Goal: Transaction & Acquisition: Purchase product/service

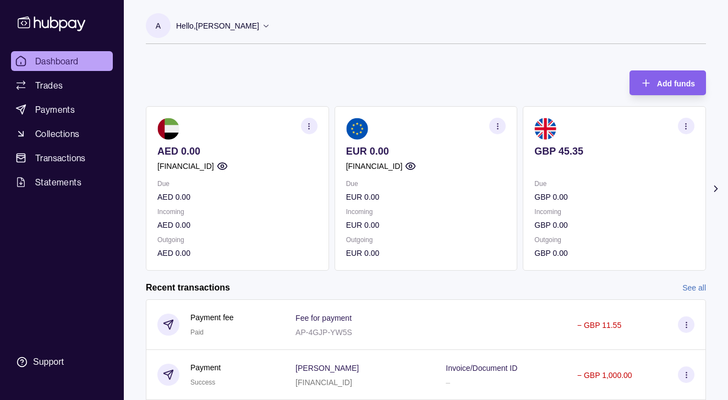
click at [712, 189] on icon at bounding box center [716, 188] width 11 height 11
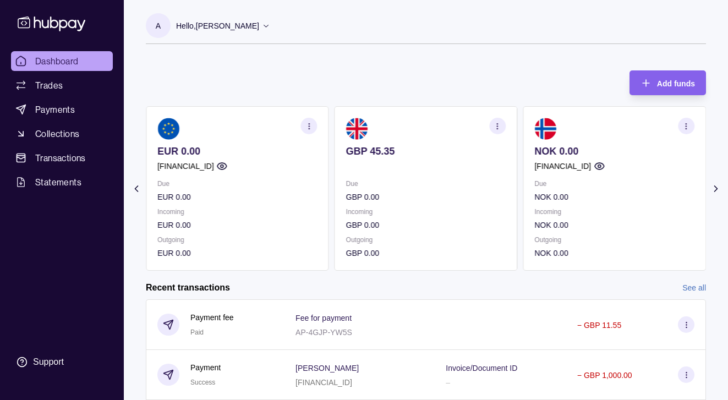
click at [712, 189] on icon at bounding box center [716, 188] width 11 height 11
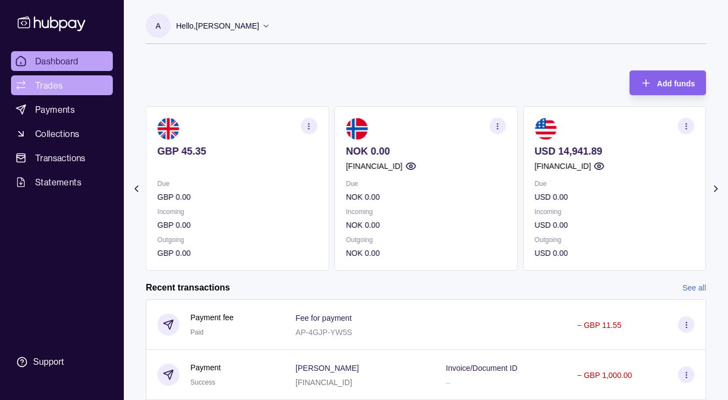
click at [53, 92] on link "Trades" at bounding box center [62, 85] width 102 height 20
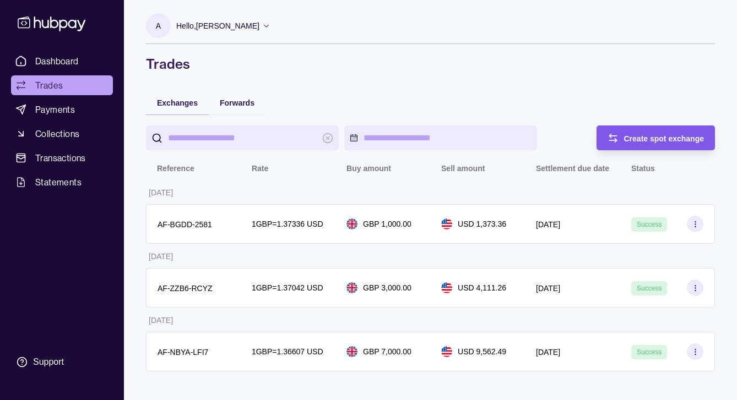
click at [644, 139] on span "Create spot exchange" at bounding box center [664, 138] width 80 height 9
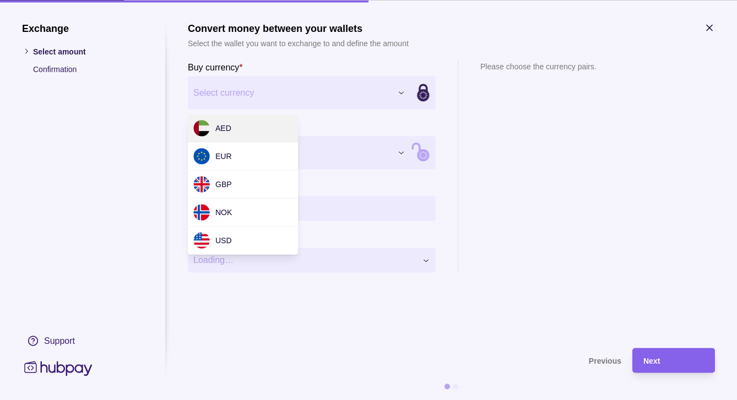
click at [399, 400] on div "Exchange Select amount Confirmation Support Convert money between your wallets …" at bounding box center [368, 400] width 737 height 0
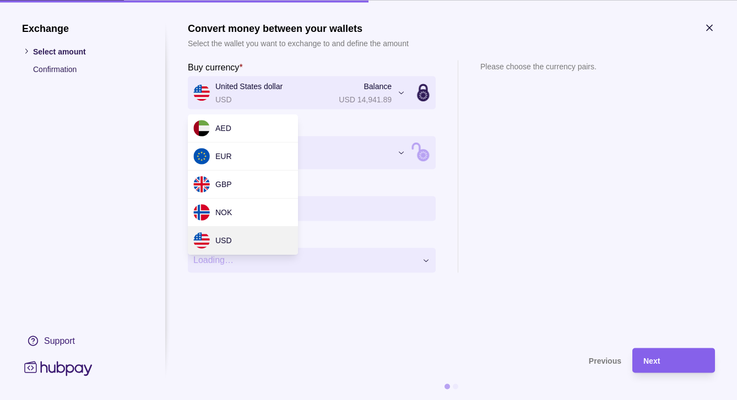
click at [406, 400] on div "Exchange Select amount Confirmation Support Convert money between your wallets …" at bounding box center [368, 400] width 737 height 0
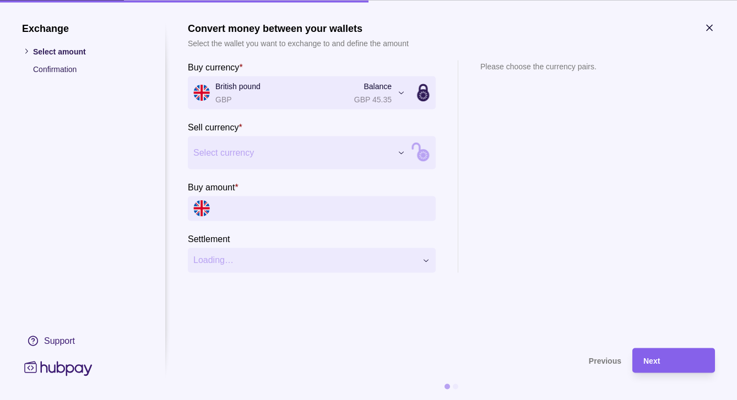
click at [402, 400] on div "Exchange Select amount Confirmation Support Convert money between your wallets …" at bounding box center [368, 400] width 737 height 0
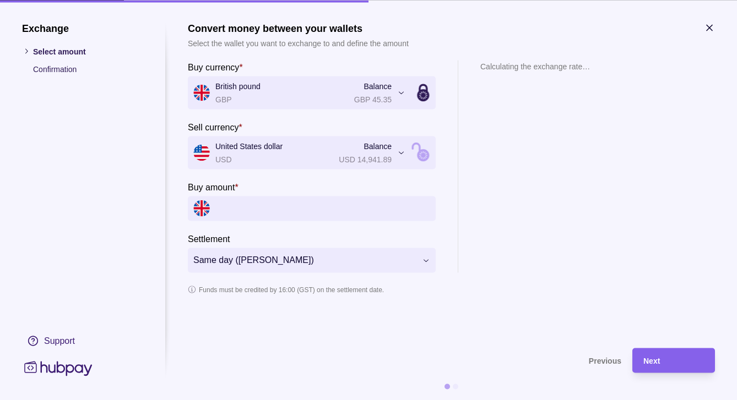
click at [260, 202] on input "Buy amount *" at bounding box center [322, 208] width 215 height 25
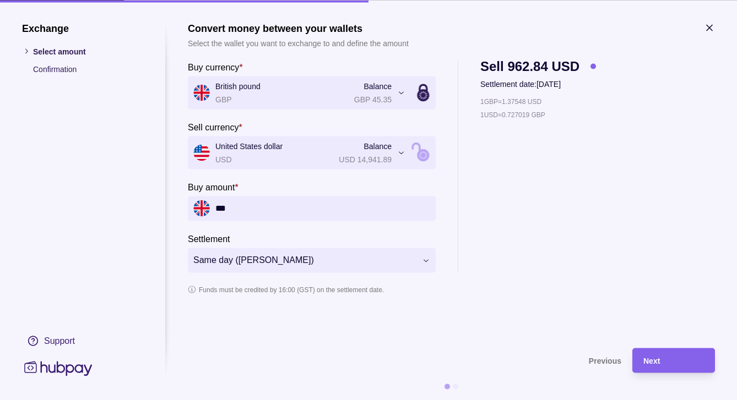
type input "***"
click at [507, 246] on div "1 GBP = 1.37548 USD 1 USD = 0.727019 GBP" at bounding box center [538, 183] width 116 height 177
click at [691, 367] on div "Next" at bounding box center [673, 360] width 61 height 13
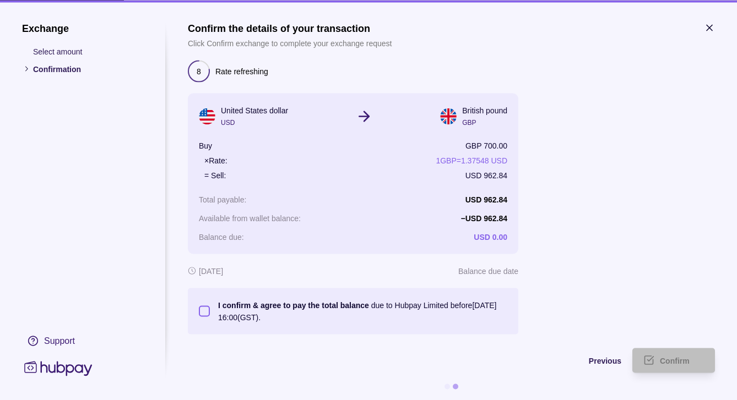
click at [209, 312] on button "I confirm & agree to pay the total balance due to Hubpay Limited before [DATE] …" at bounding box center [204, 311] width 11 height 11
click at [660, 354] on div "Confirm" at bounding box center [681, 360] width 44 height 13
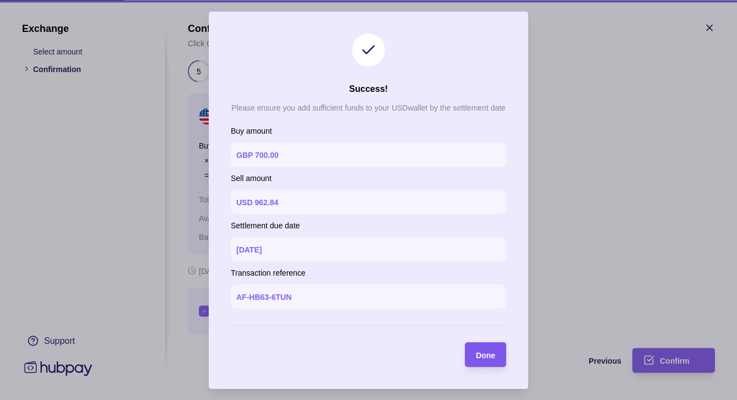
click at [470, 359] on div "button" at bounding box center [464, 354] width 11 height 11
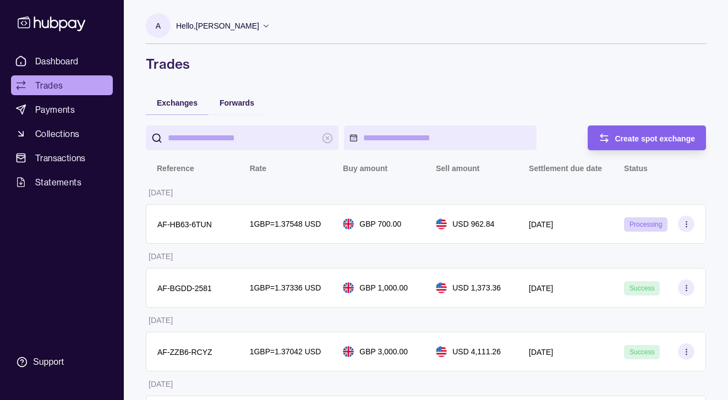
click at [238, 31] on div "Hello, [PERSON_NAME]" at bounding box center [223, 25] width 94 height 23
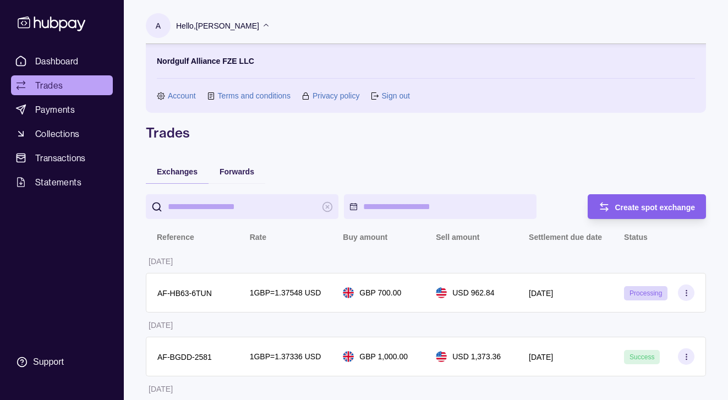
click at [238, 31] on div "Hello, [PERSON_NAME]" at bounding box center [223, 25] width 94 height 23
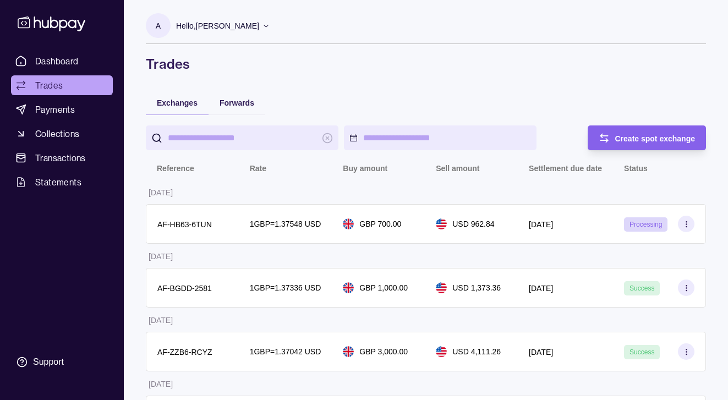
click at [238, 31] on div "Hello, [PERSON_NAME]" at bounding box center [223, 25] width 94 height 23
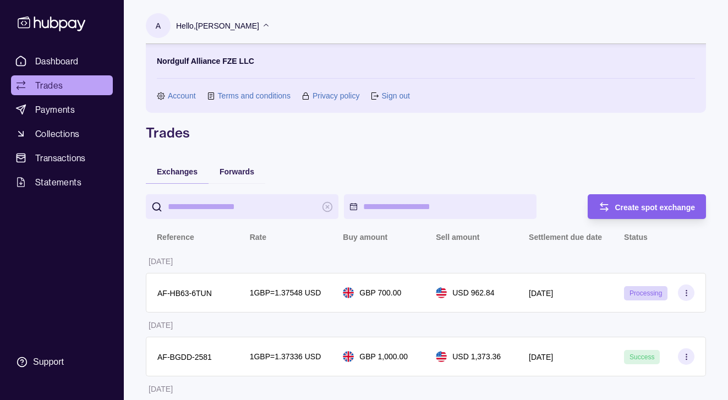
click at [389, 96] on link "Sign out" at bounding box center [395, 96] width 28 height 12
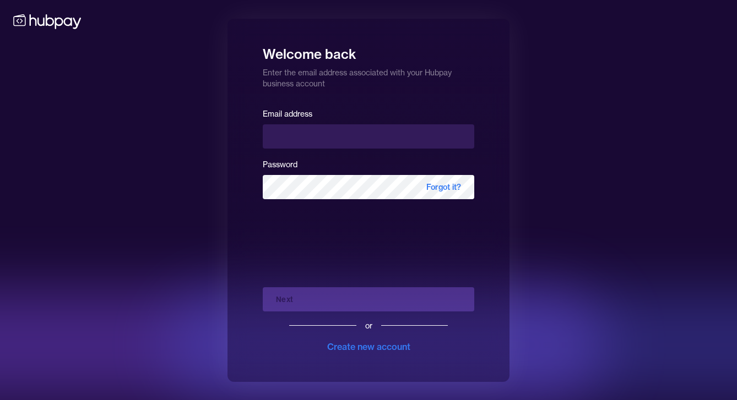
click at [203, 82] on div "Welcome back Enter the email address associated with your Hubpay business accou…" at bounding box center [368, 200] width 737 height 400
